Goal: Task Accomplishment & Management: Manage account settings

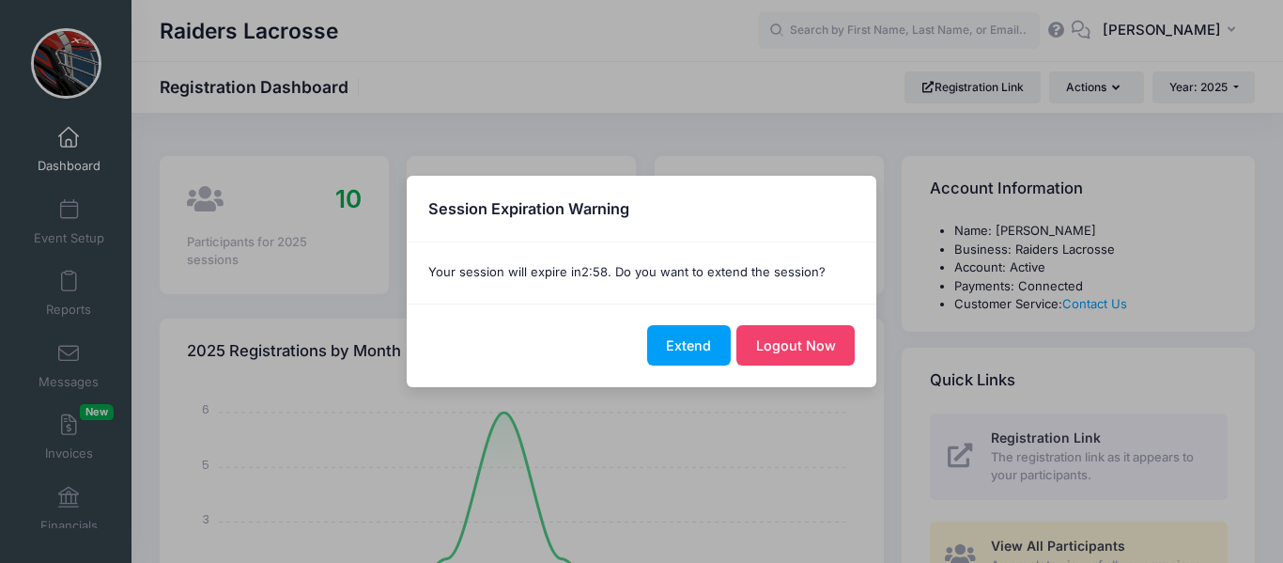
select select
click at [822, 347] on button "Logout Now" at bounding box center [795, 345] width 118 height 40
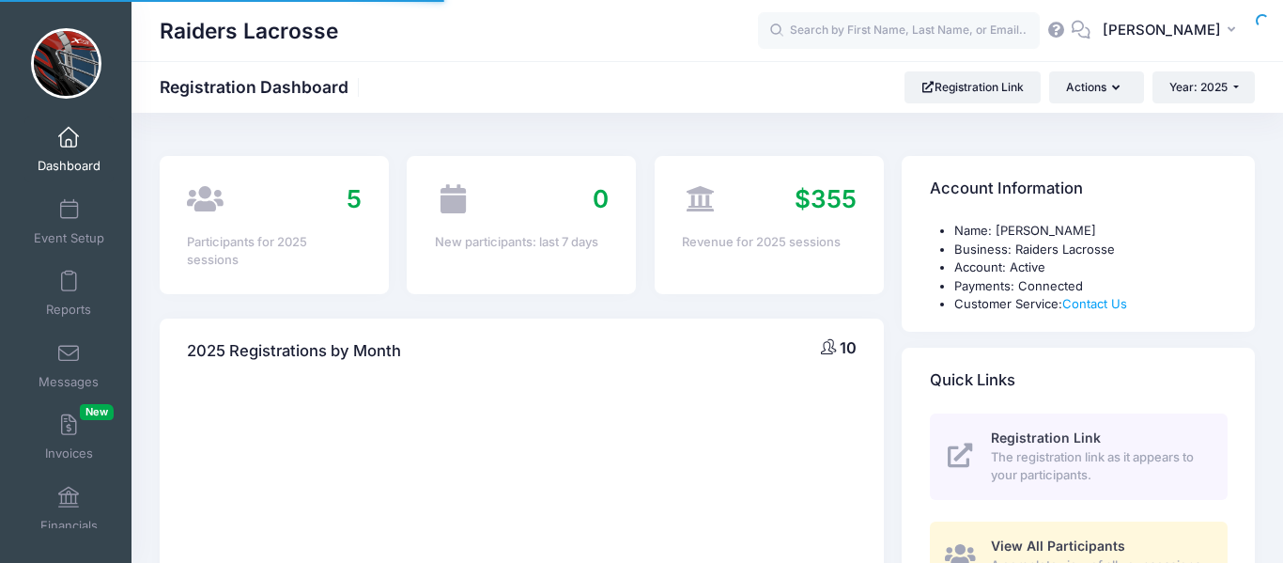
select select
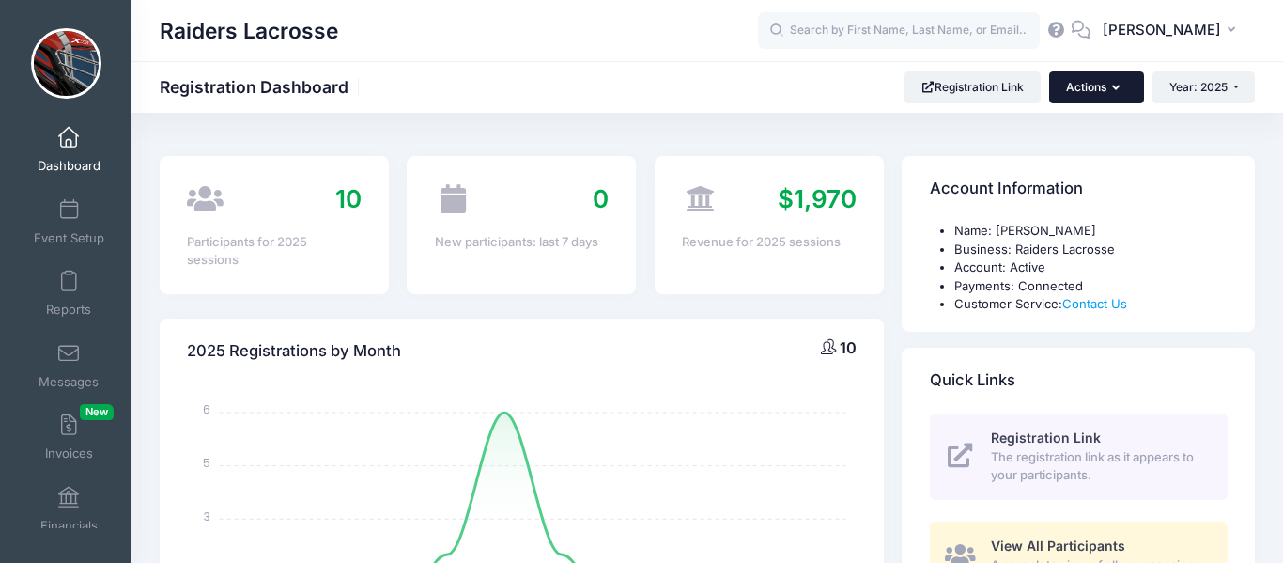
click at [1119, 84] on button "Actions" at bounding box center [1096, 87] width 94 height 32
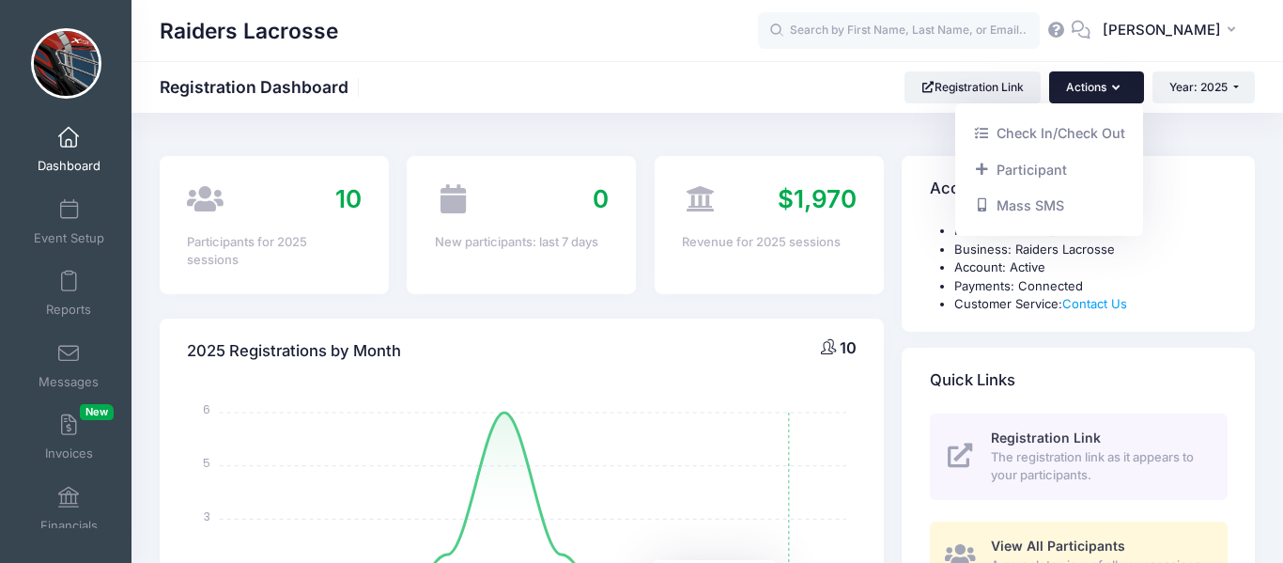
click at [804, 446] on icon "January January February February March March April April May May June June Jul…" at bounding box center [521, 548] width 669 height 329
